Goal: Information Seeking & Learning: Check status

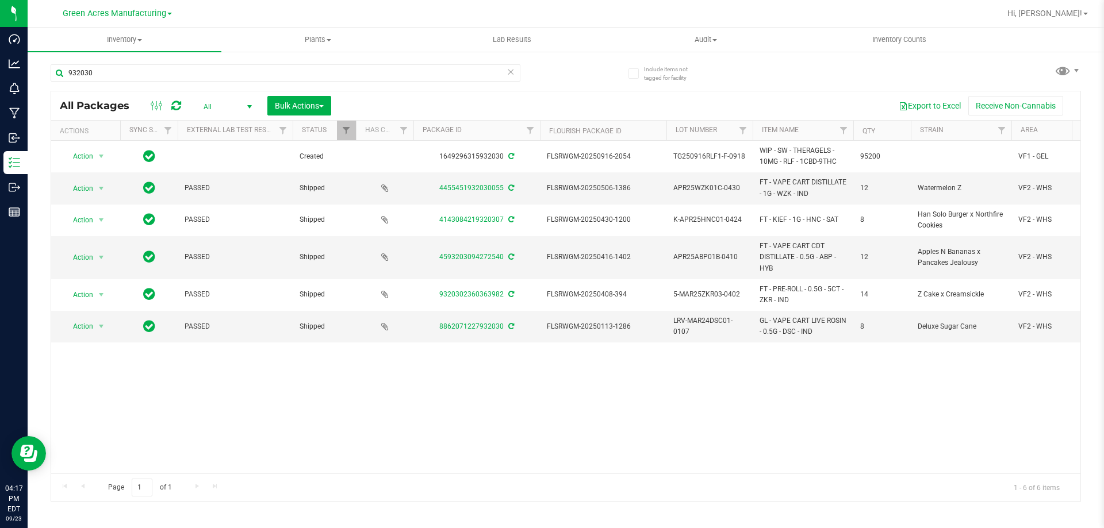
click at [1020, 55] on div "932030 All Packages All Active Only Lab Samples Locked All External Internal Bu…" at bounding box center [566, 277] width 1030 height 448
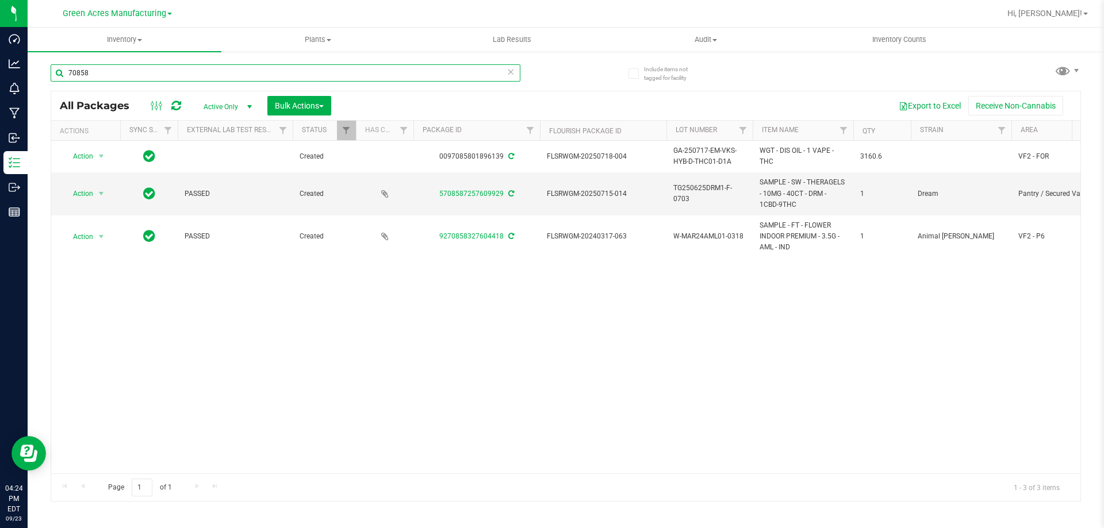
click at [108, 72] on input "70858" at bounding box center [286, 72] width 470 height 17
